Goal: Task Accomplishment & Management: Manage account settings

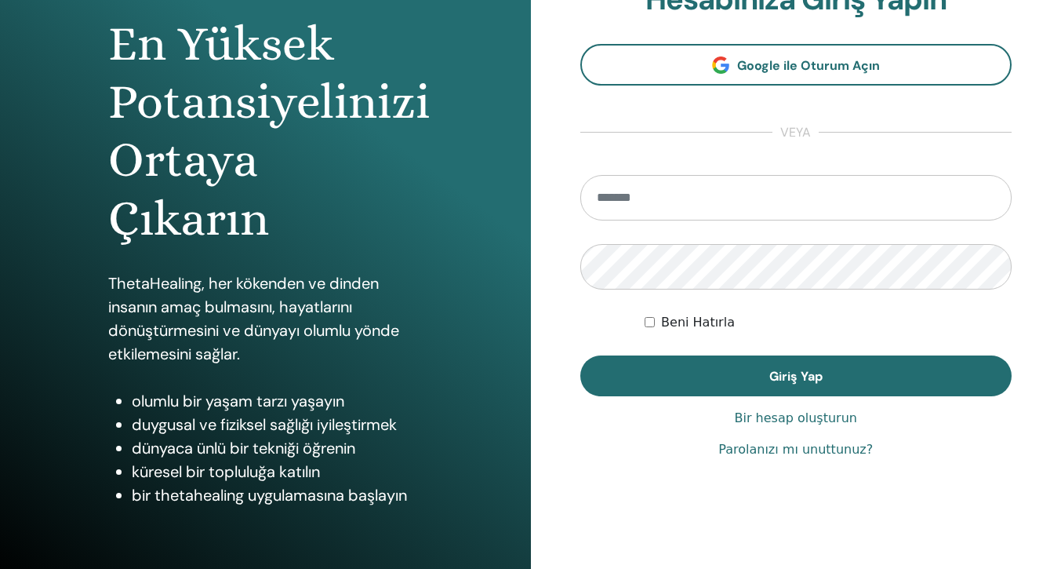
scroll to position [157, 0]
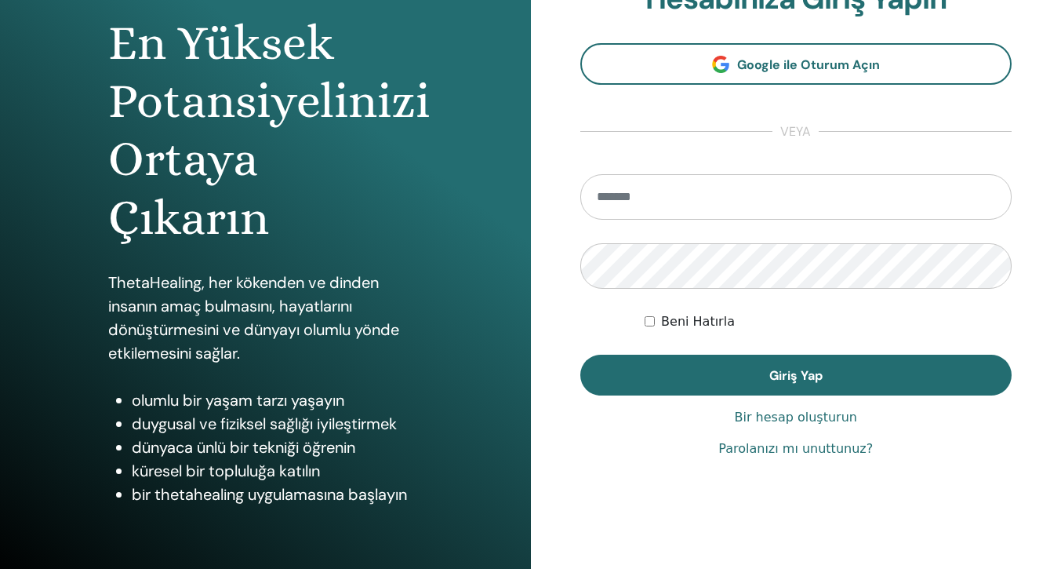
click at [768, 416] on font "Bir hesap oluşturun" at bounding box center [796, 417] width 122 height 15
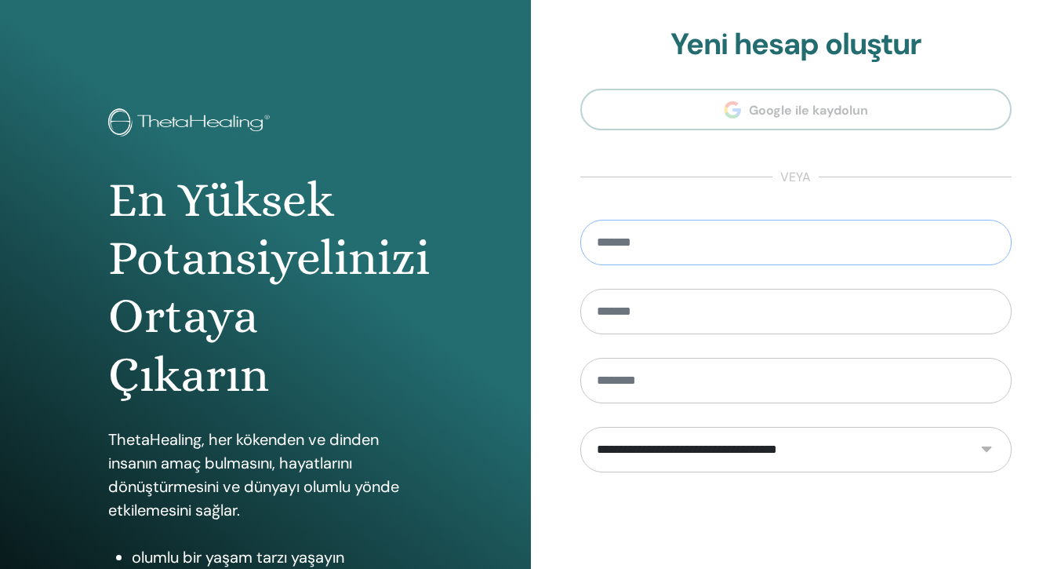
click at [666, 252] on input "email" at bounding box center [797, 243] width 432 height 46
type input "**********"
type input "*****"
type input "*"
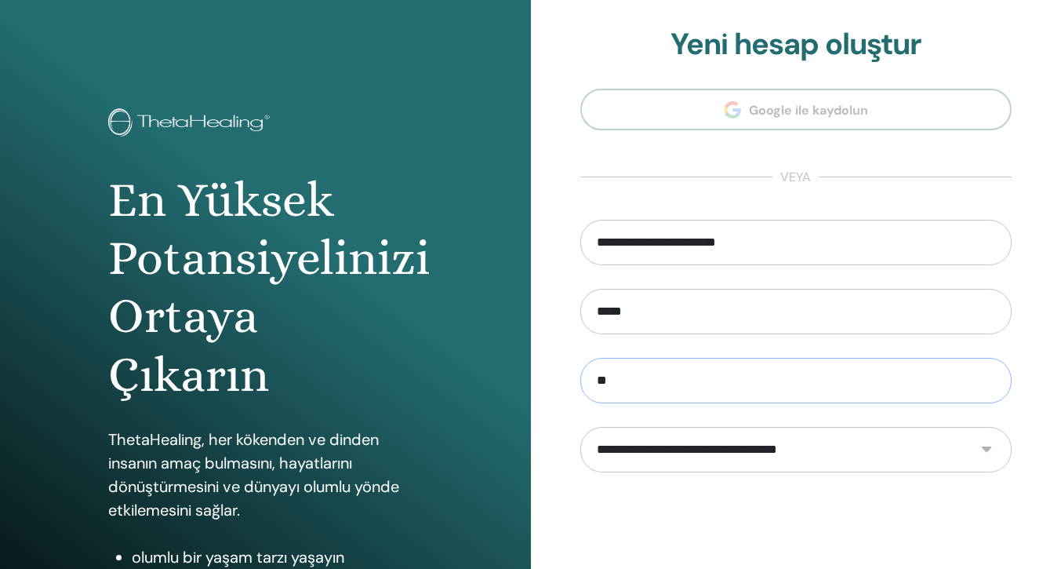
type input "*"
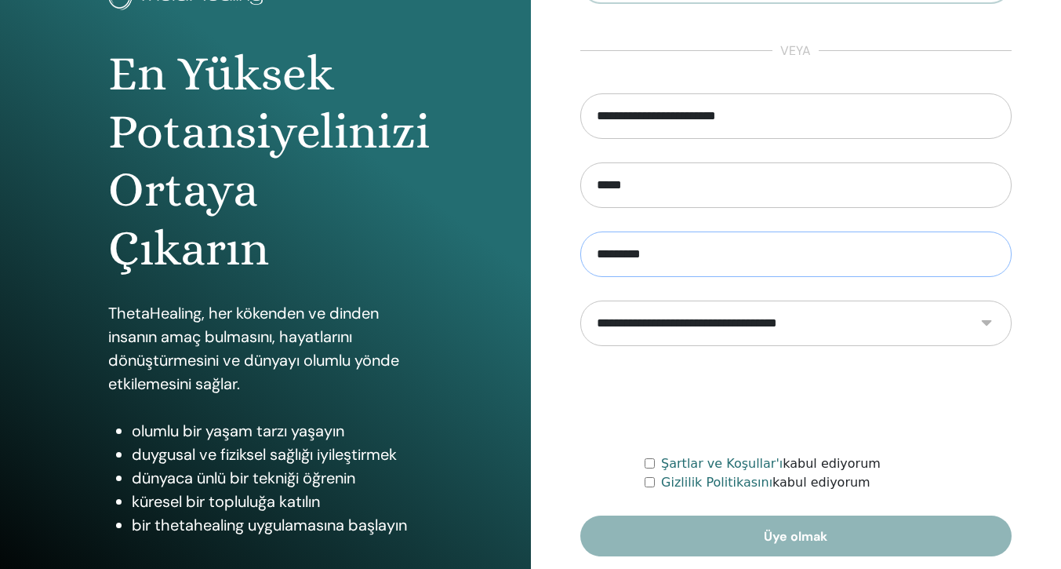
scroll to position [157, 0]
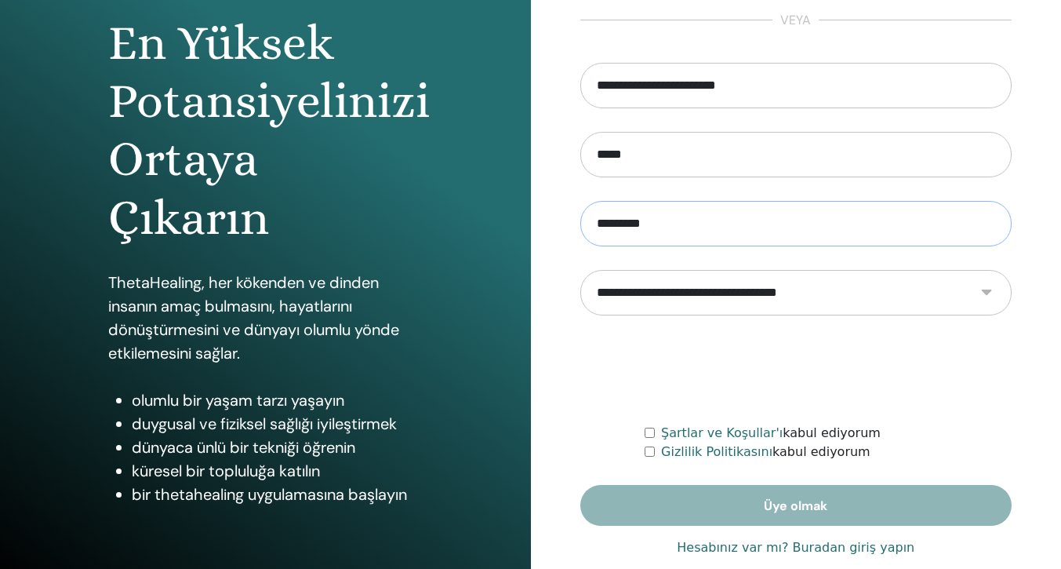
type input "*********"
click at [710, 280] on select "**********" at bounding box center [797, 293] width 432 height 46
select select "***"
click at [581, 270] on select "**********" at bounding box center [797, 293] width 432 height 46
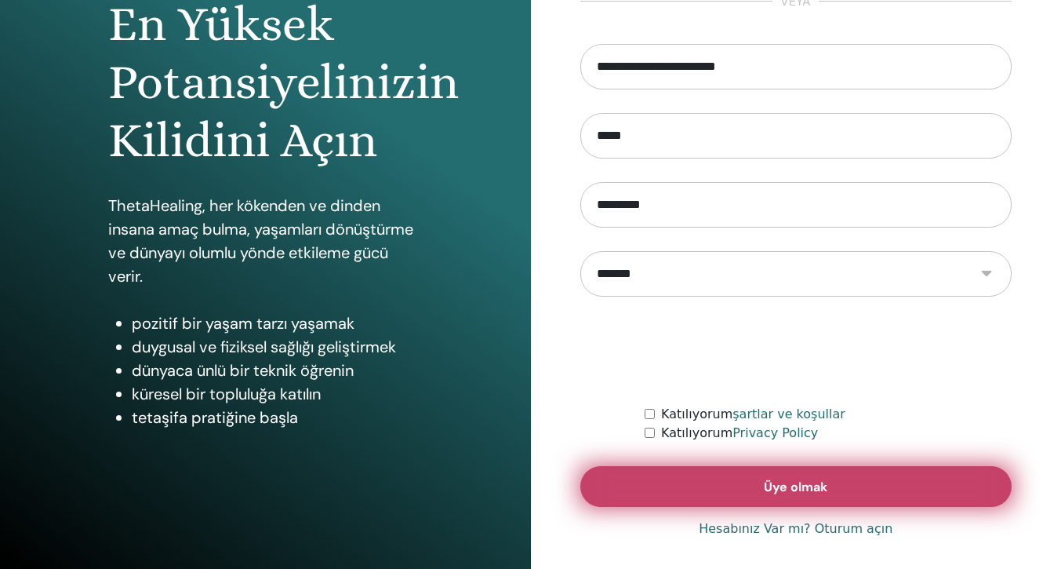
scroll to position [184, 0]
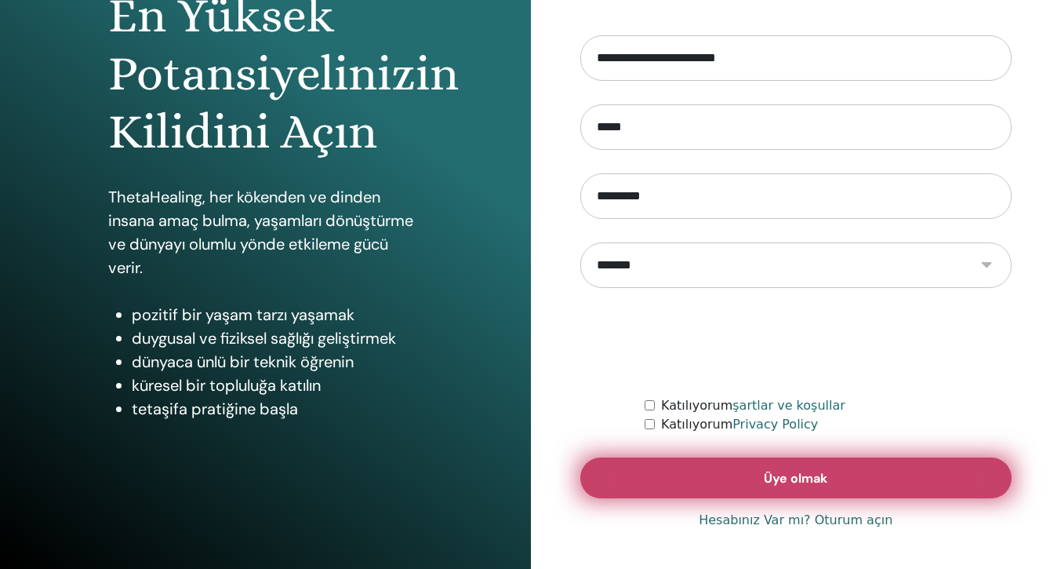
click at [680, 486] on button "Üye olmak" at bounding box center [797, 477] width 432 height 41
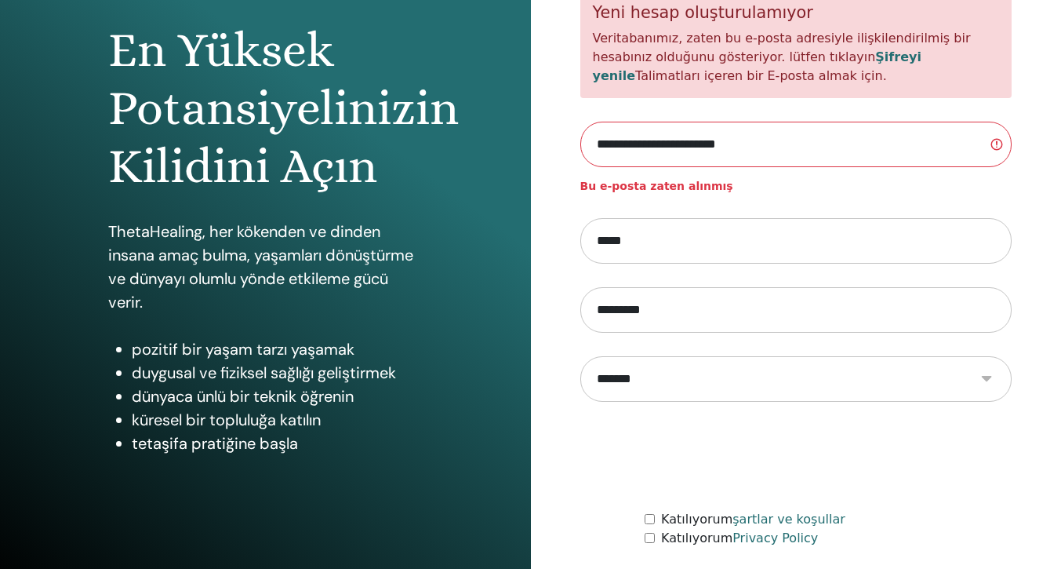
scroll to position [237, 0]
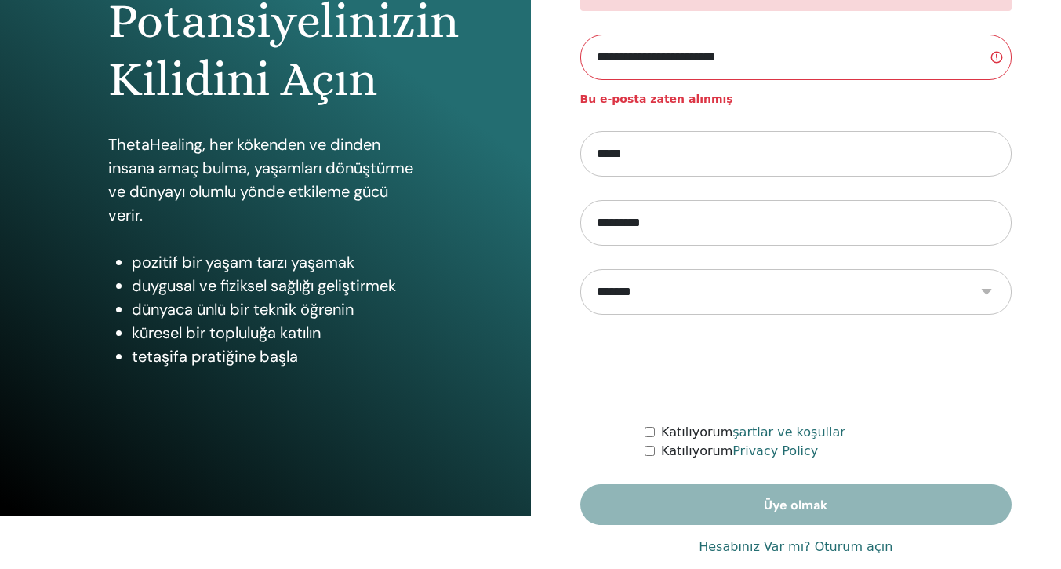
click at [791, 548] on link "Hesabınız Var mı? Oturum açın" at bounding box center [796, 546] width 194 height 19
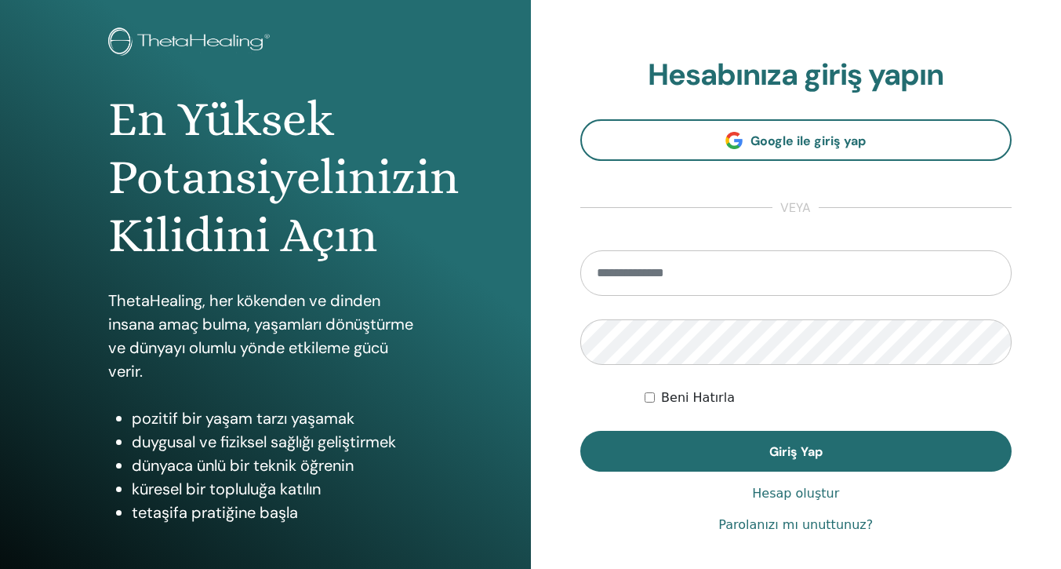
scroll to position [157, 0]
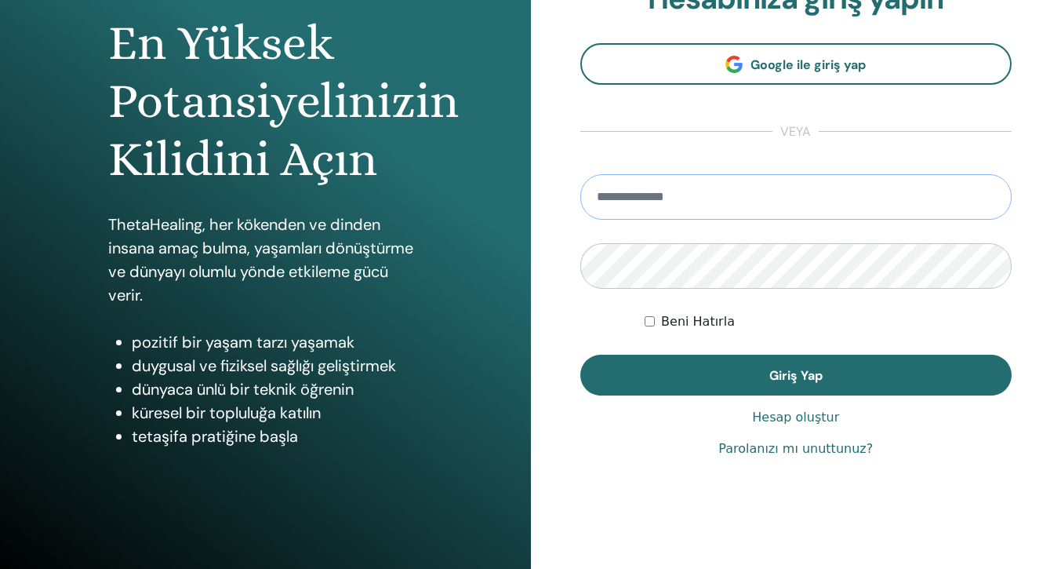
click at [652, 206] on input "email" at bounding box center [797, 197] width 432 height 46
type input "**********"
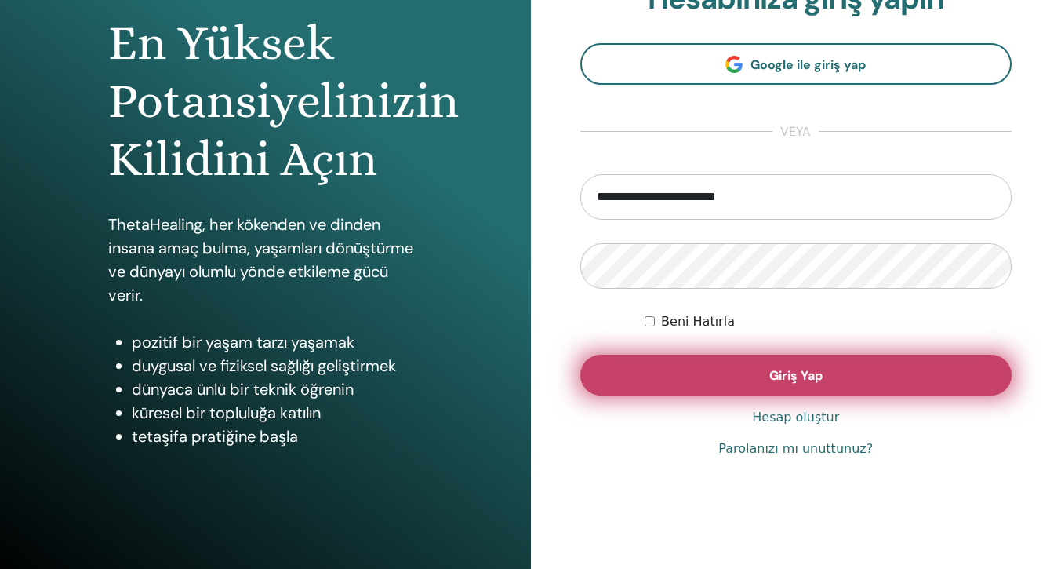
click at [687, 375] on button "Giriş Yap" at bounding box center [797, 375] width 432 height 41
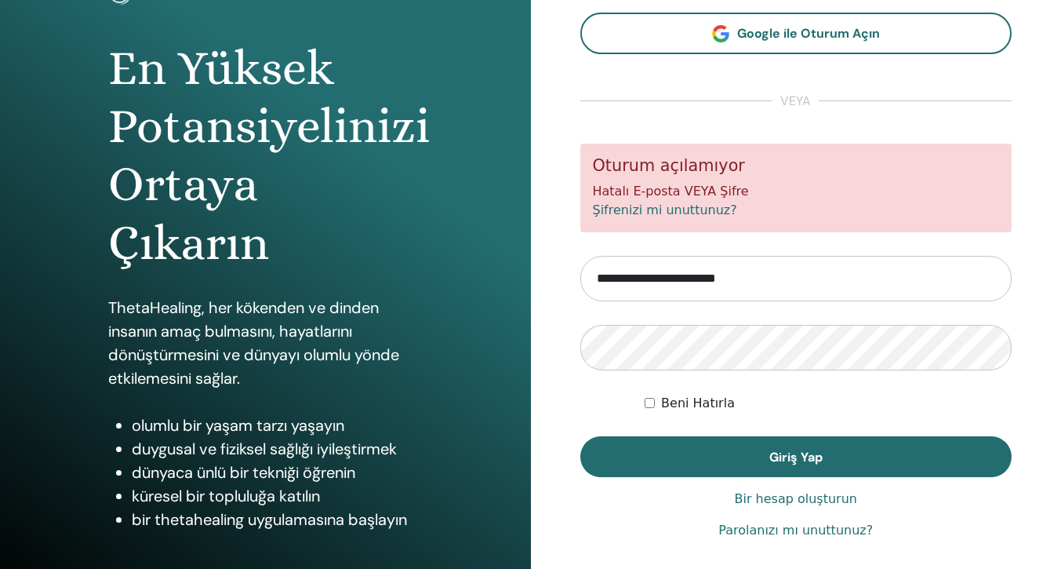
scroll to position [157, 0]
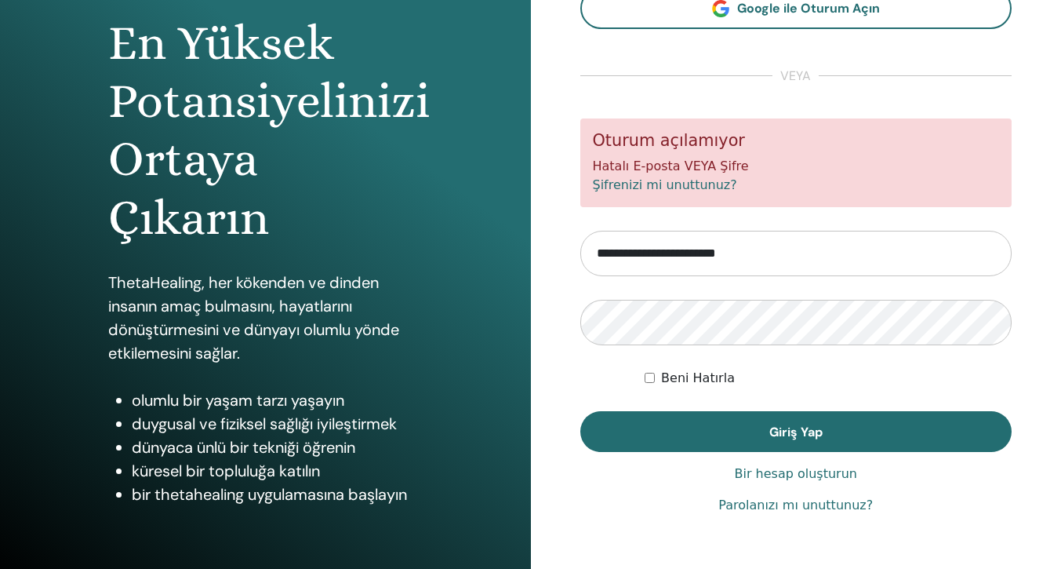
click at [797, 504] on font "Parolanızı mı unuttunuz?" at bounding box center [796, 504] width 155 height 15
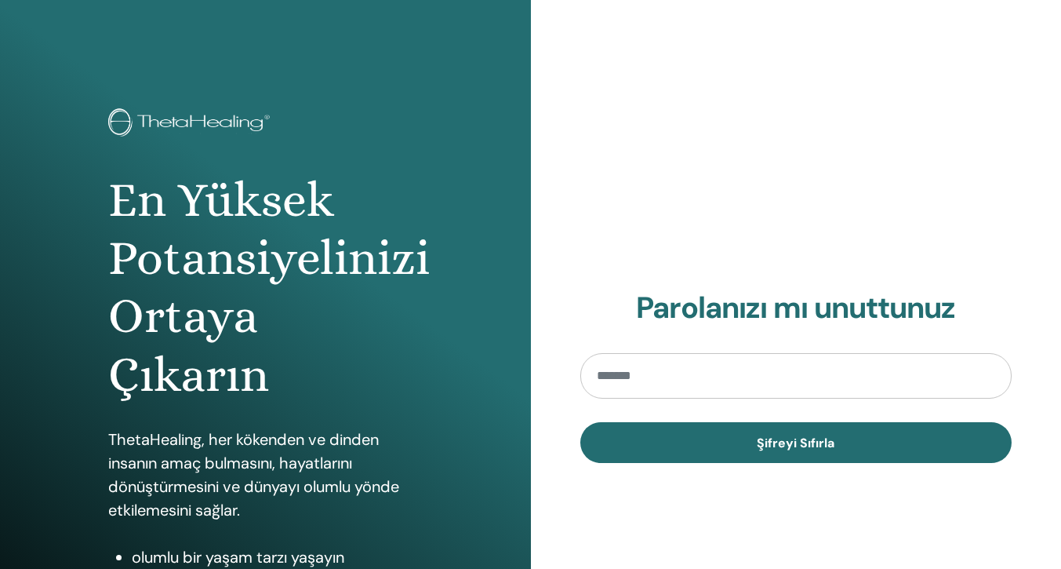
click at [668, 370] on input "email" at bounding box center [797, 376] width 432 height 46
type input "**********"
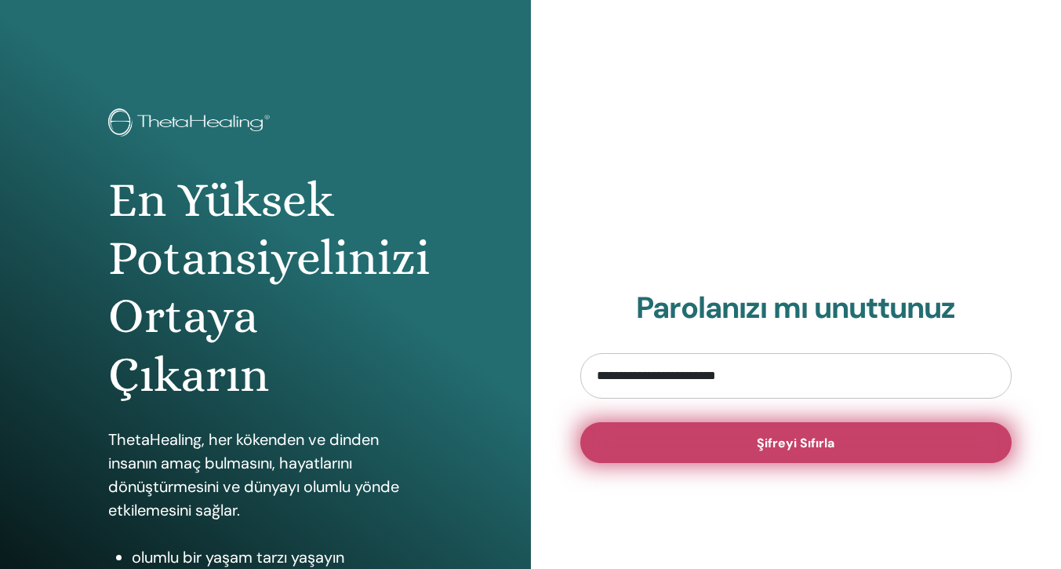
click at [702, 449] on button "Şifreyi Sıfırla" at bounding box center [797, 442] width 432 height 41
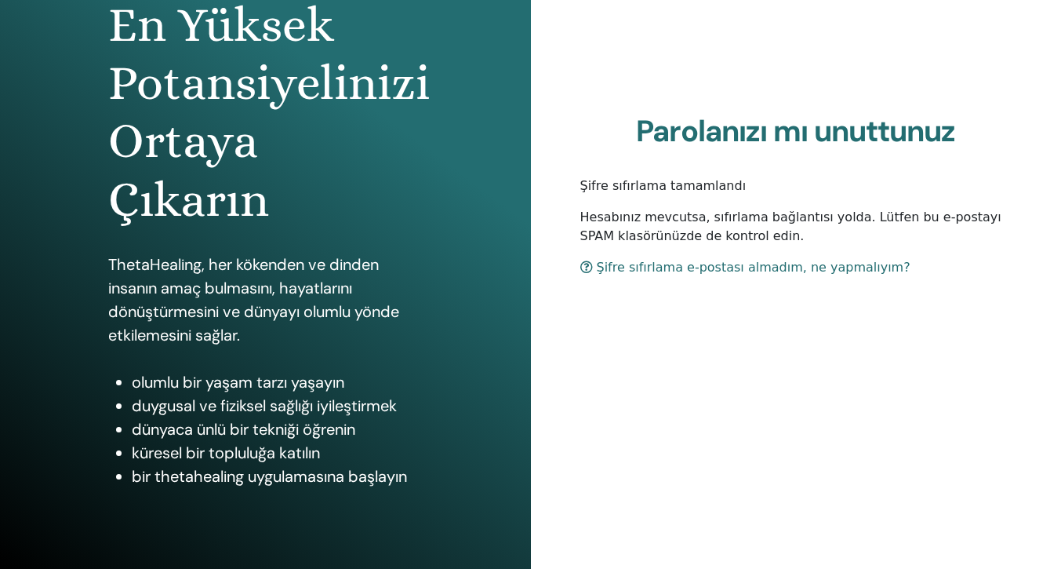
scroll to position [184, 0]
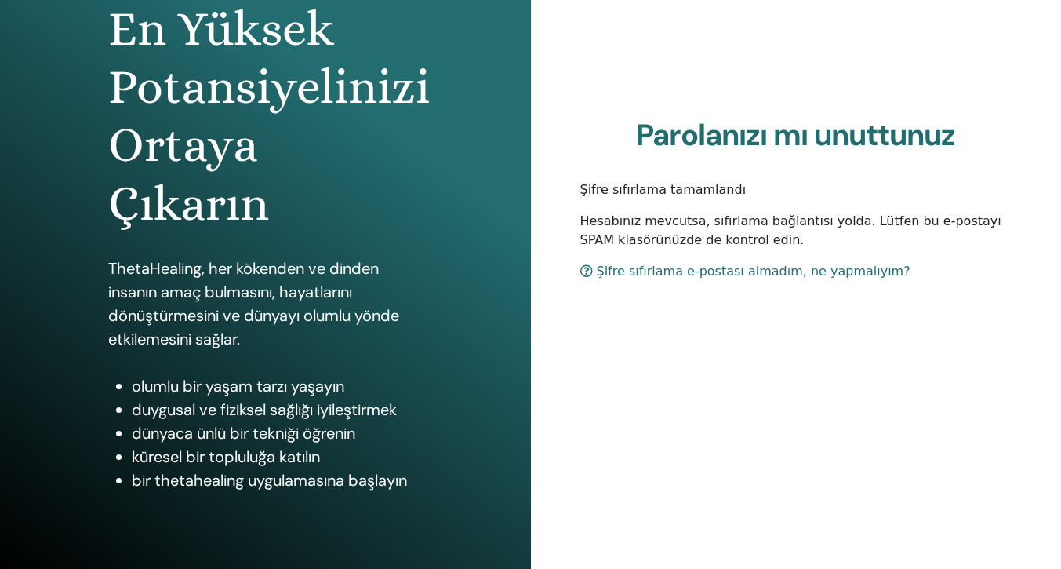
scroll to position [184, 0]
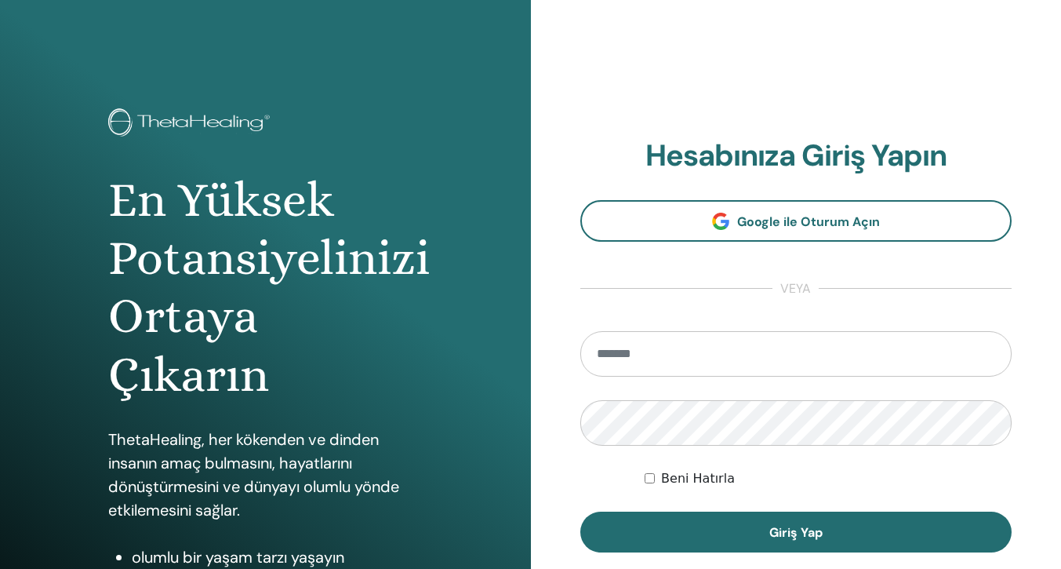
scroll to position [157, 0]
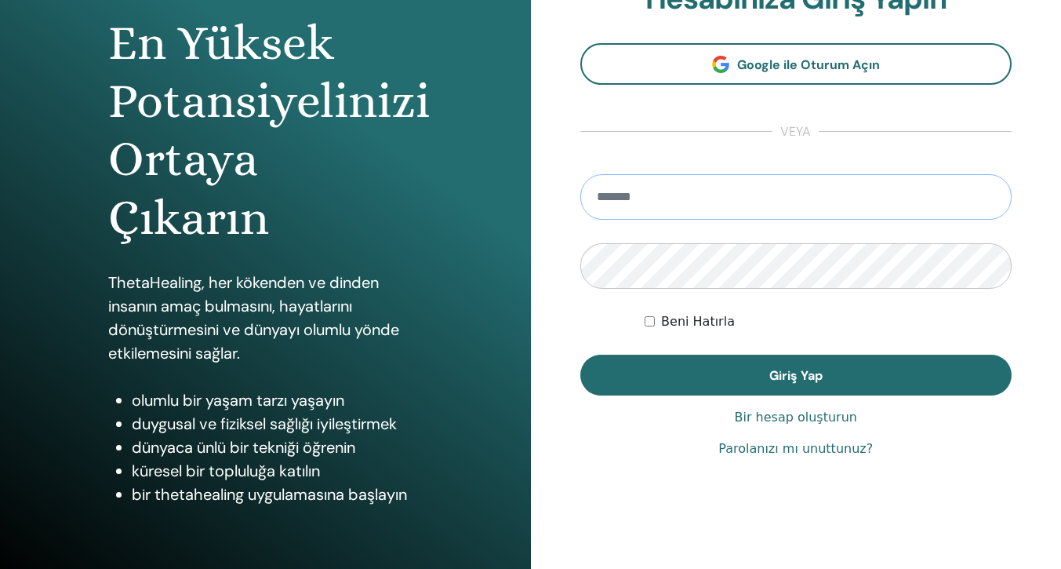
type input "**********"
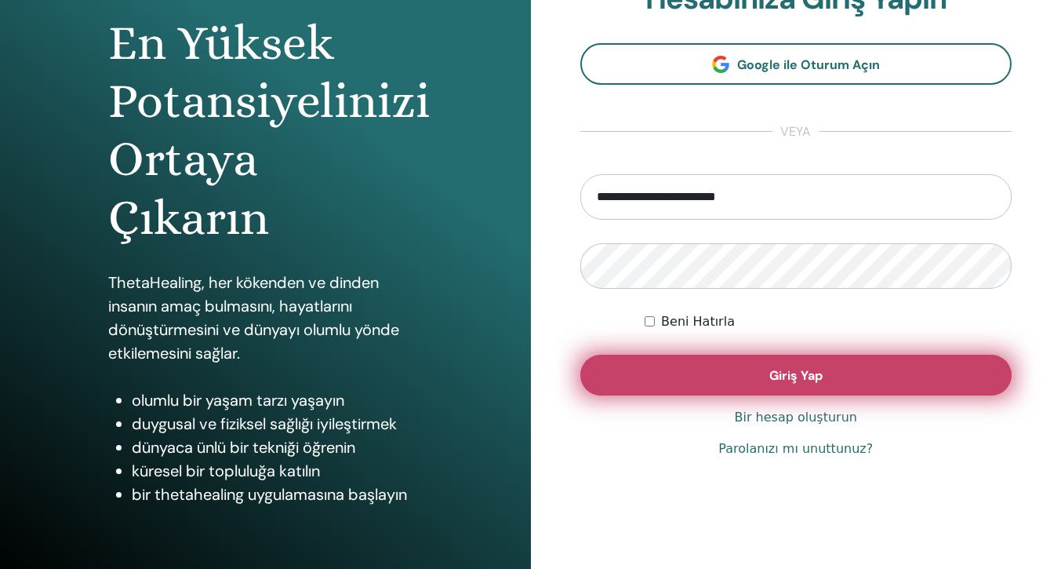
click at [757, 380] on button "Giriş Yap" at bounding box center [797, 375] width 432 height 41
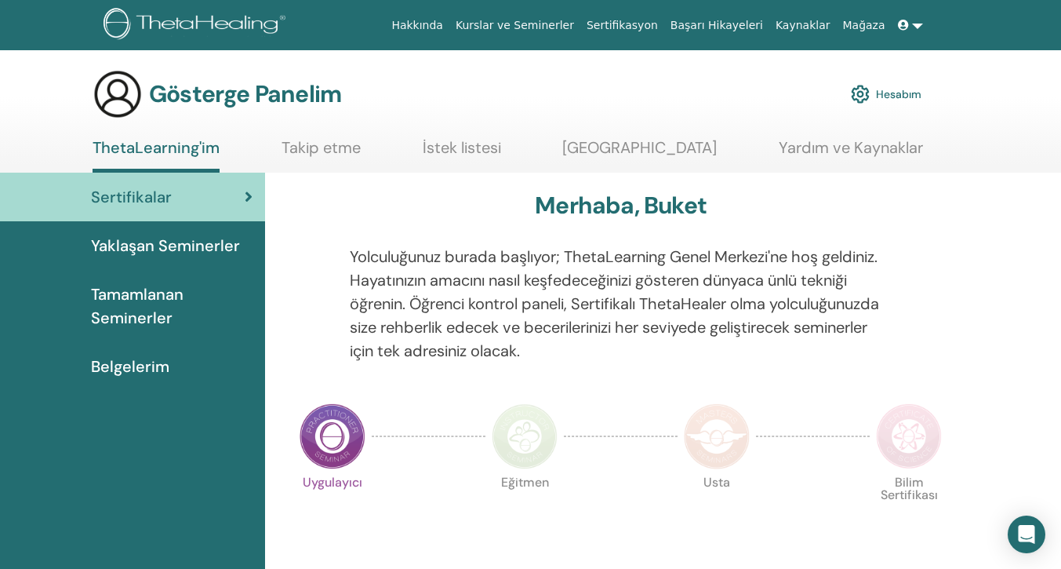
click at [147, 362] on font "Belgelerim" at bounding box center [130, 366] width 78 height 20
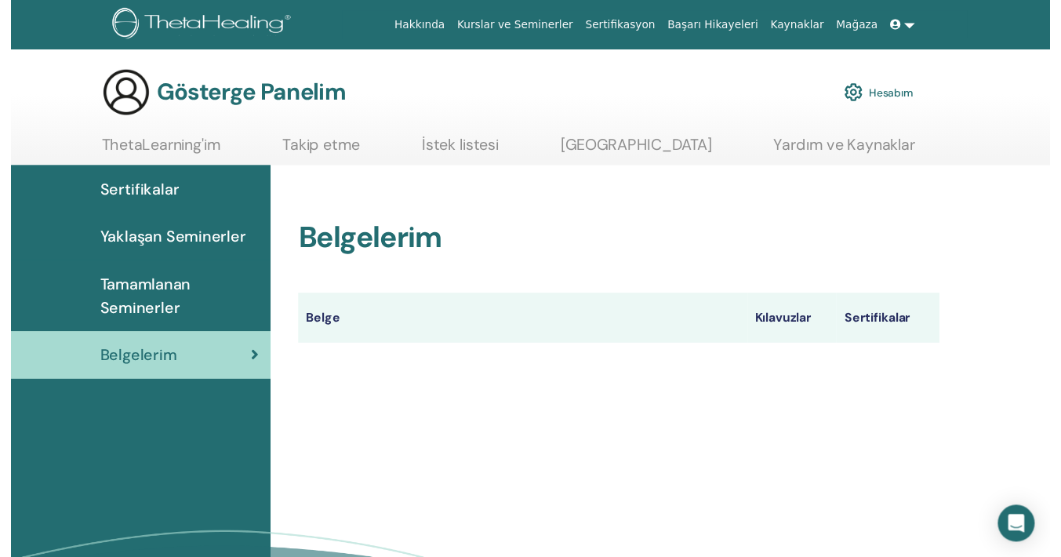
scroll to position [195, 0]
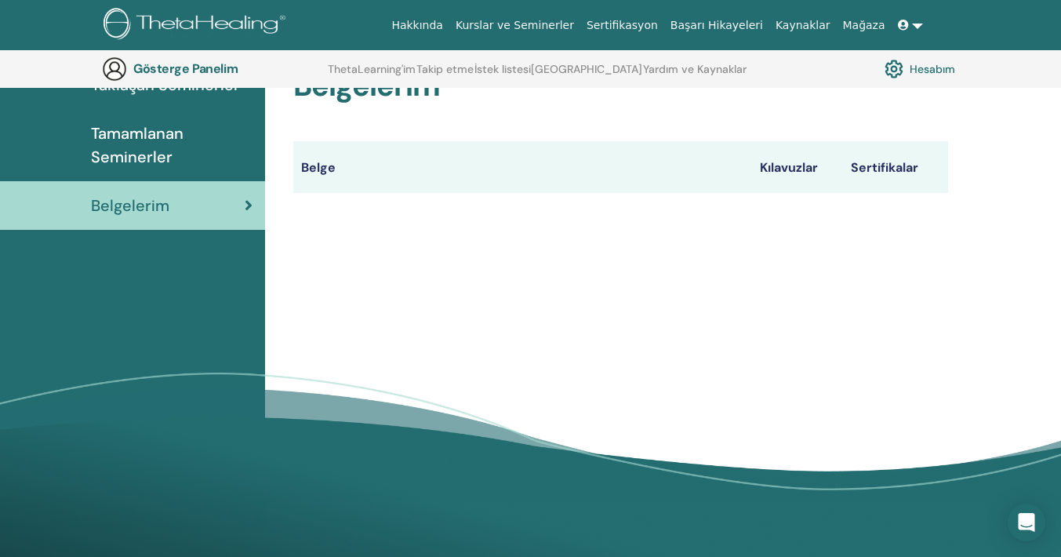
click at [395, 174] on th "Belge" at bounding box center [522, 166] width 458 height 51
click at [348, 176] on th "Belge" at bounding box center [522, 166] width 458 height 51
drag, startPoint x: 303, startPoint y: 168, endPoint x: 262, endPoint y: 191, distance: 46.7
click at [304, 169] on font "Belge" at bounding box center [318, 167] width 35 height 16
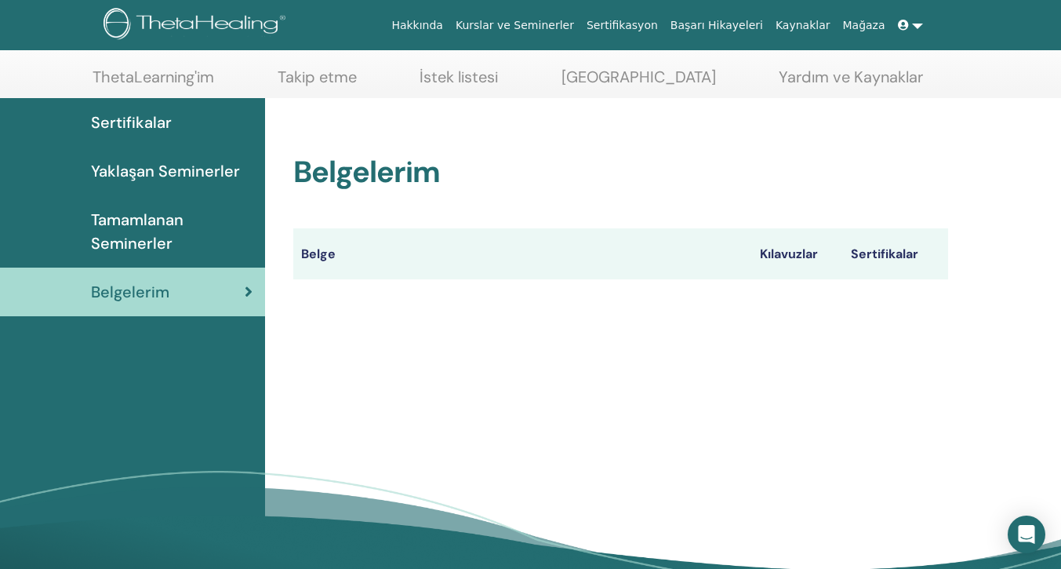
scroll to position [0, 0]
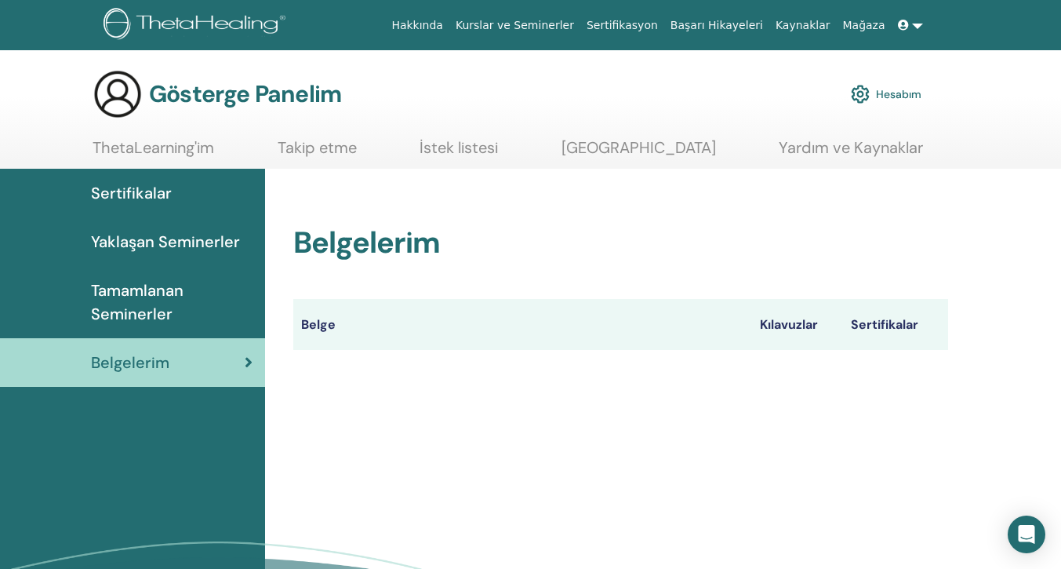
click at [143, 297] on font "Tamamlanan Seminerler" at bounding box center [137, 302] width 93 height 44
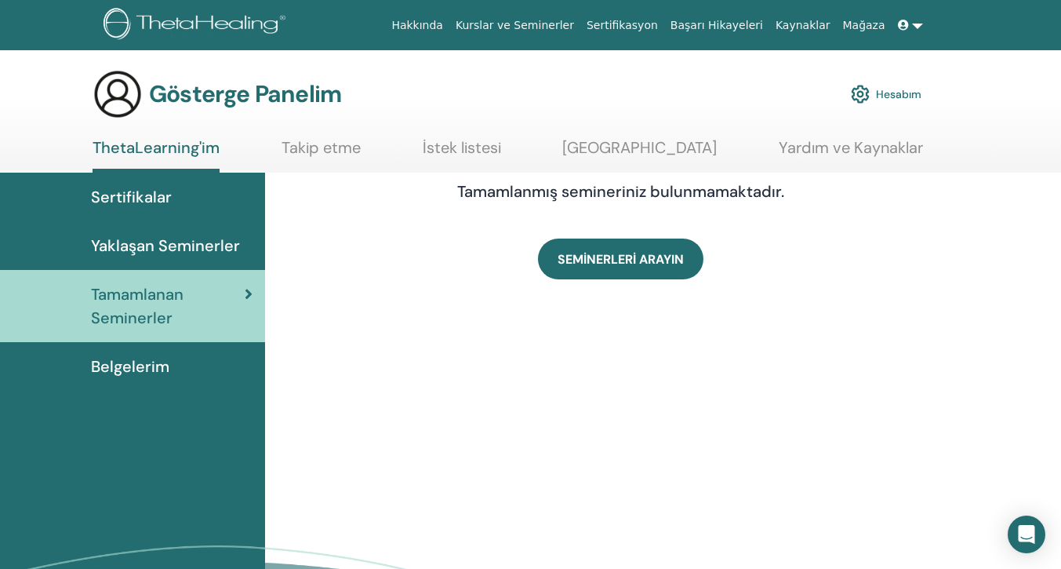
click at [128, 200] on font "Sertifikalar" at bounding box center [131, 197] width 81 height 20
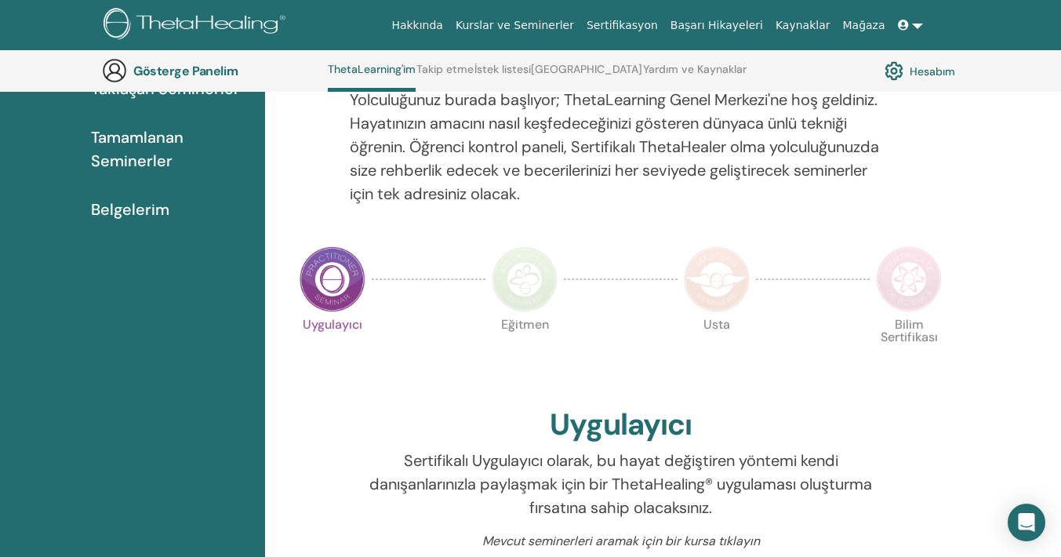
scroll to position [669, 0]
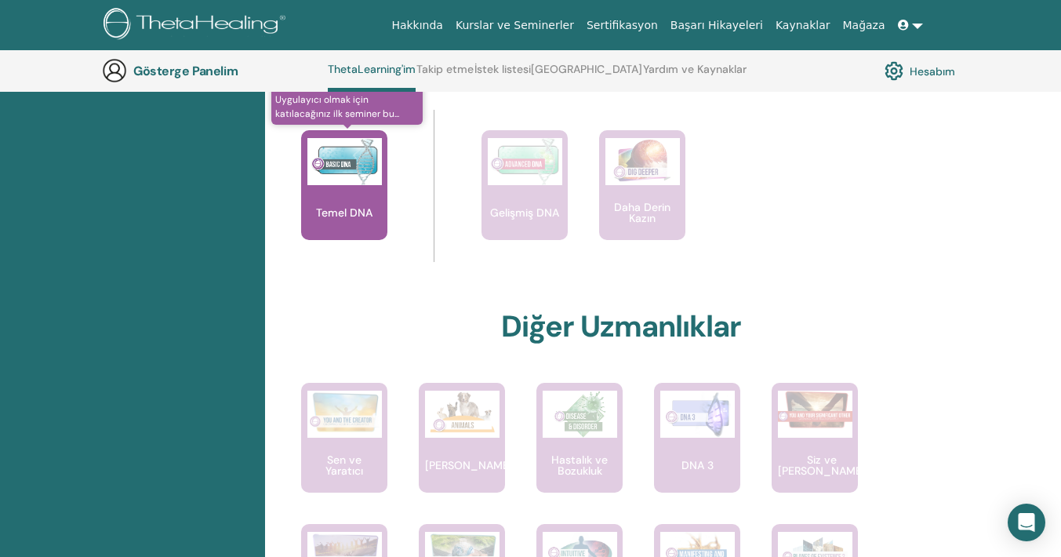
click at [338, 202] on div "Temel DNA" at bounding box center [344, 185] width 86 height 110
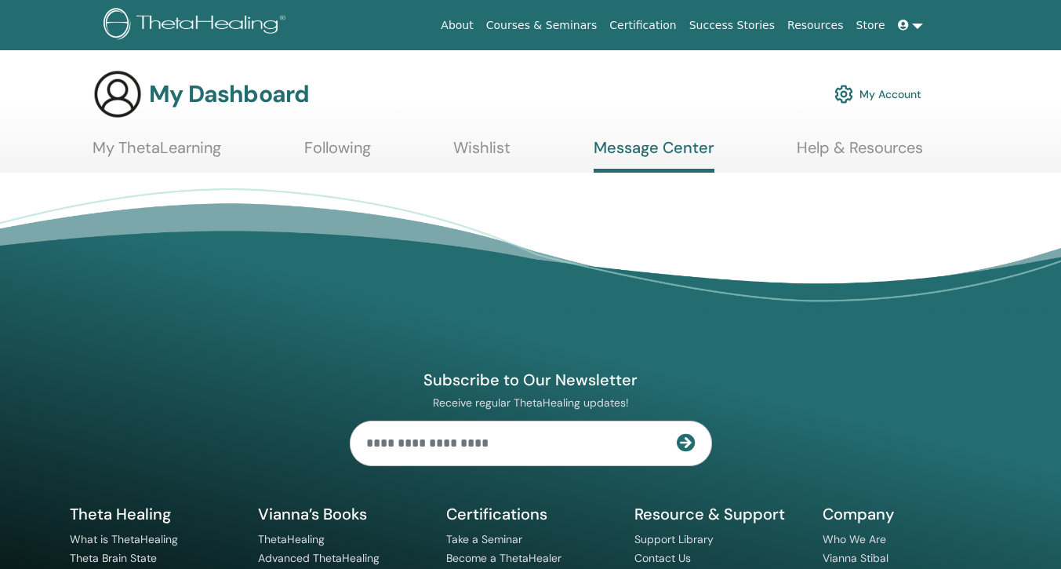
click at [194, 104] on h3 "My Dashboard" at bounding box center [229, 94] width 160 height 28
click at [919, 22] on link at bounding box center [911, 25] width 38 height 29
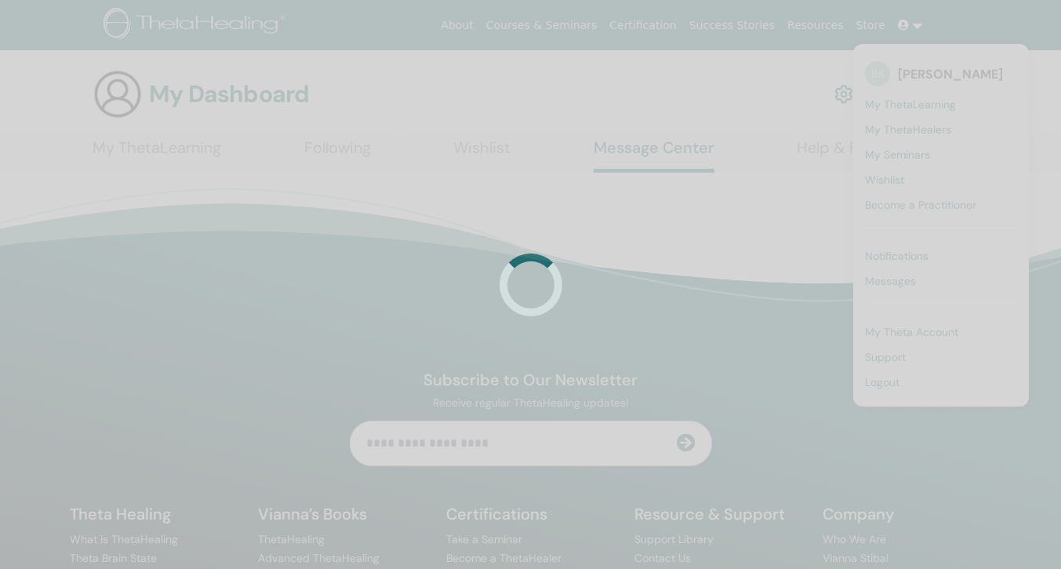
click at [912, 329] on div at bounding box center [530, 284] width 1061 height 569
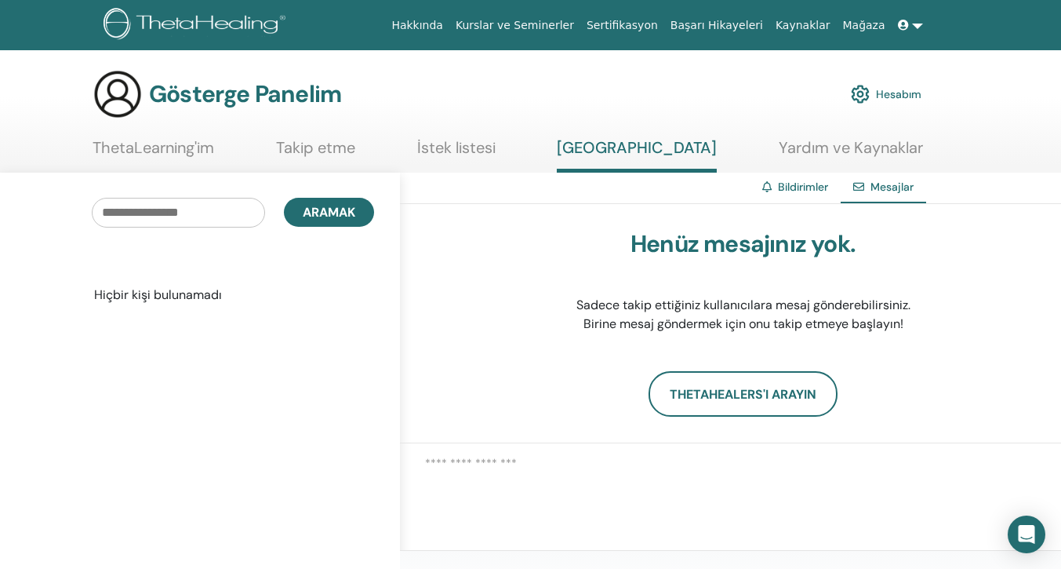
click at [912, 27] on span at bounding box center [905, 25] width 14 height 13
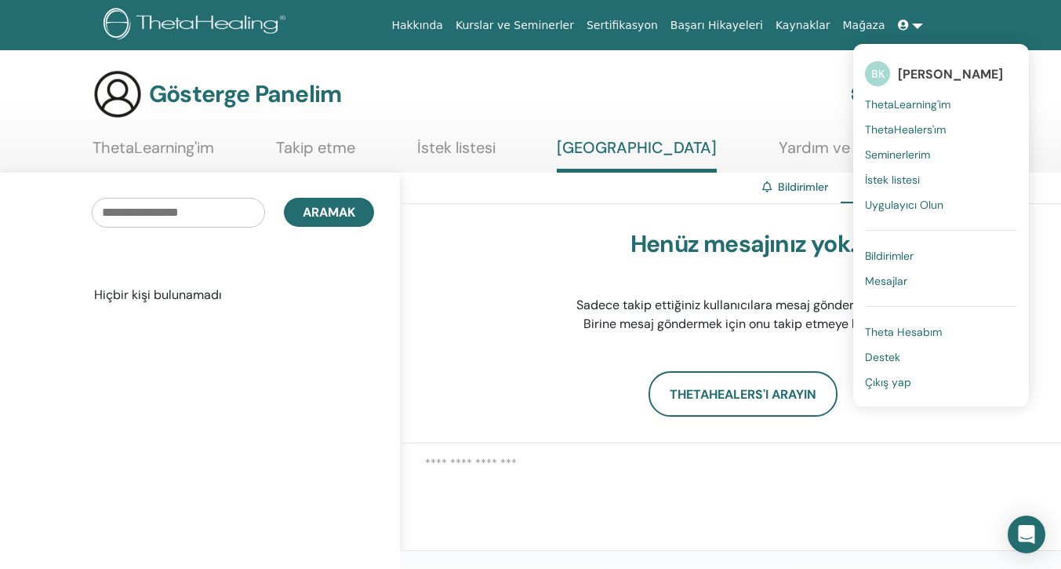
click at [905, 326] on font "Theta Hesabım" at bounding box center [903, 332] width 77 height 14
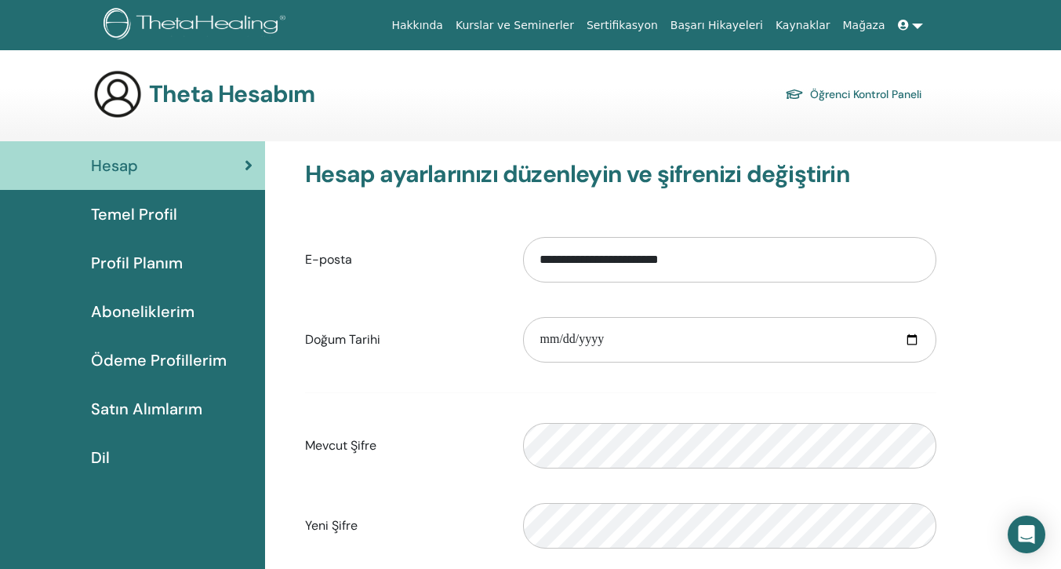
click at [194, 217] on div "Temel Profil" at bounding box center [133, 214] width 240 height 24
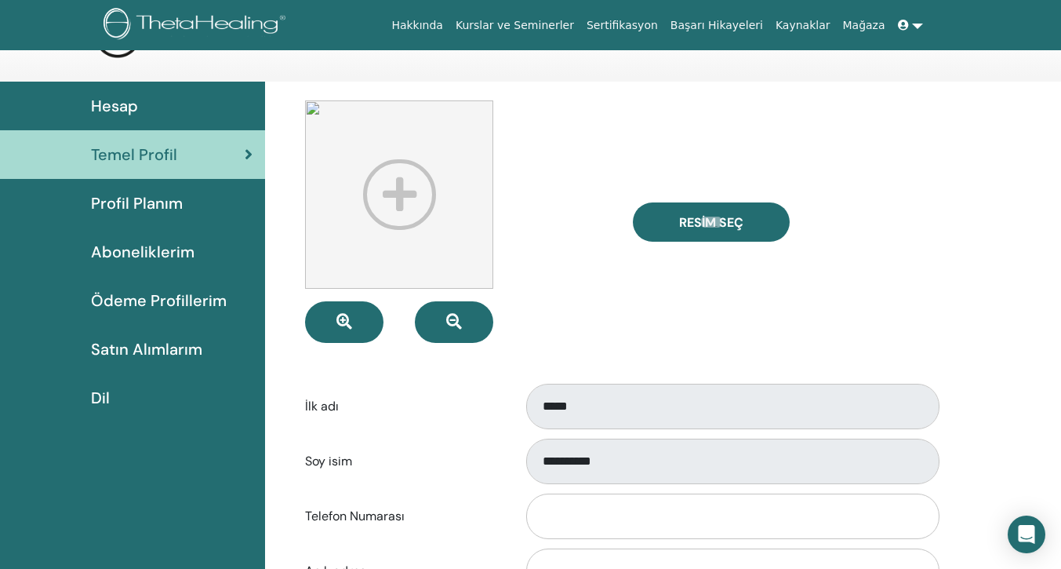
scroll to position [78, 0]
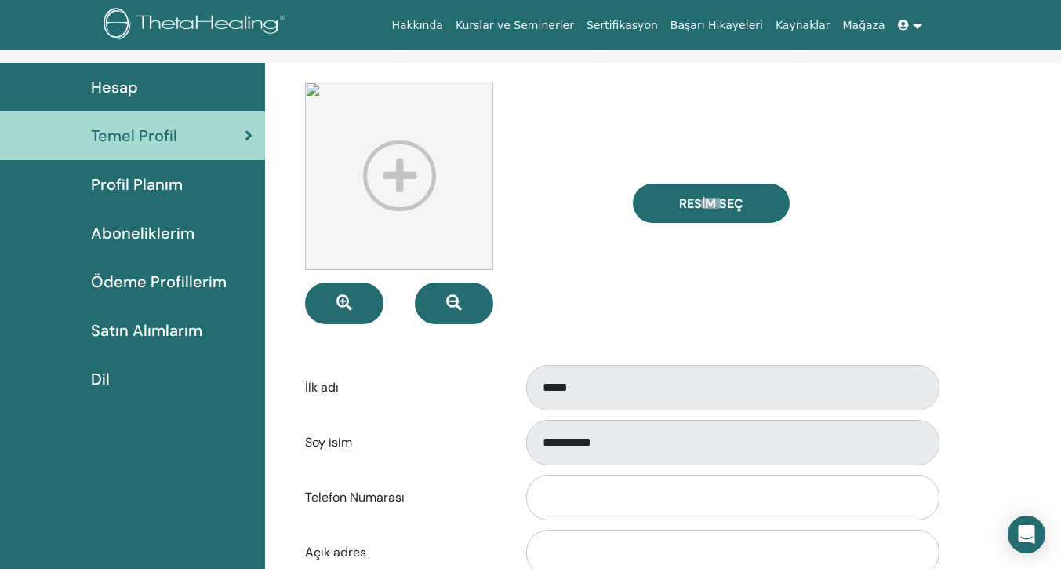
click at [125, 335] on font "Satın Alımlarım" at bounding box center [146, 330] width 111 height 20
